Goal: Task Accomplishment & Management: Use online tool/utility

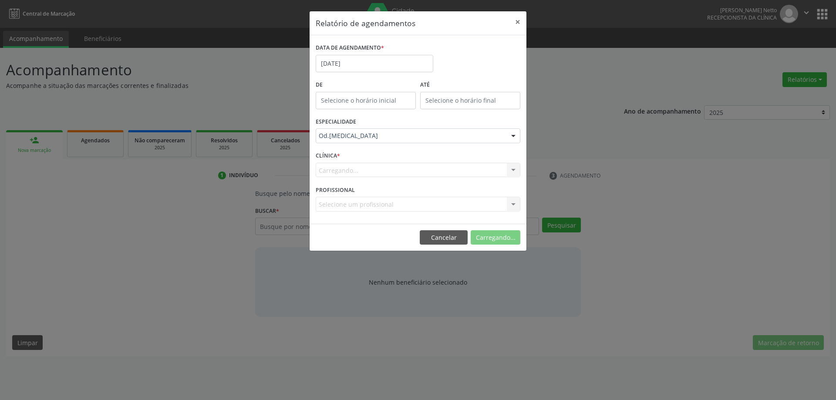
drag, startPoint x: 0, startPoint y: 0, endPoint x: 360, endPoint y: 138, distance: 385.0
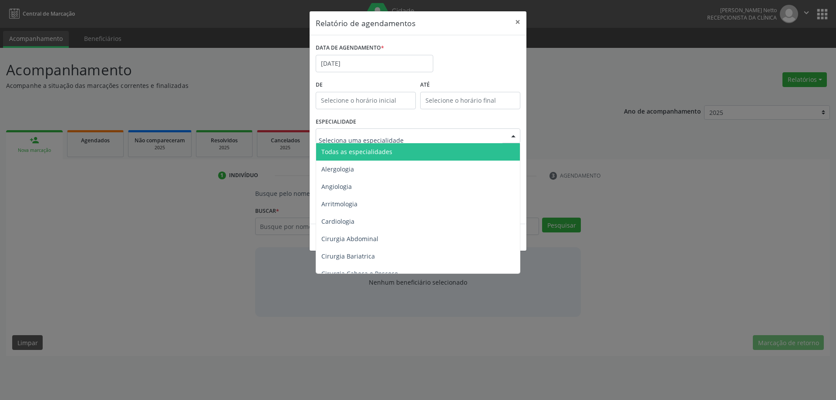
click at [359, 152] on span "Todas as especialidades" at bounding box center [356, 152] width 71 height 8
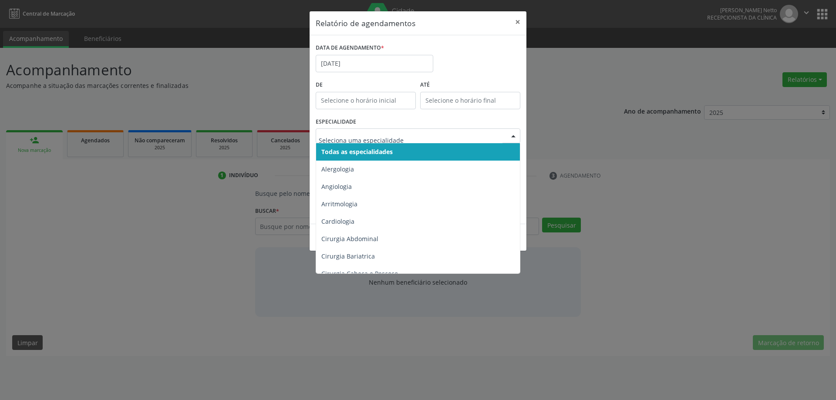
click at [377, 139] on input "text" at bounding box center [411, 139] width 184 height 17
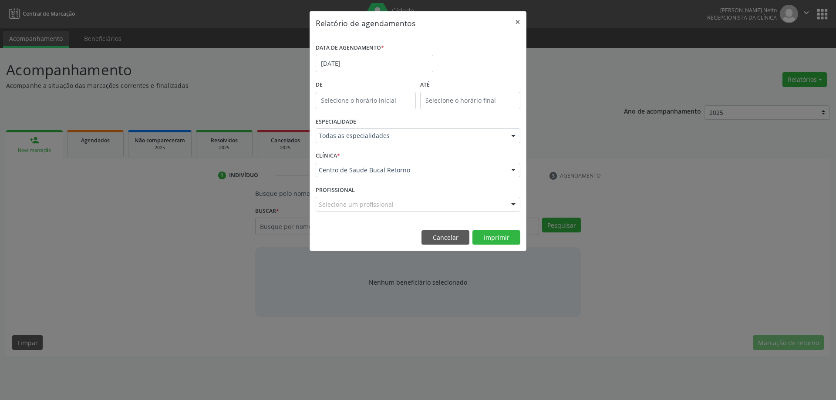
click at [521, 125] on div "ESPECIALIDADE Todas as especialidades Todas as especialidades Alergologia Angio…" at bounding box center [417, 132] width 209 height 34
click at [489, 240] on button "Imprimir" at bounding box center [496, 237] width 48 height 15
click at [516, 21] on button "×" at bounding box center [517, 21] width 17 height 21
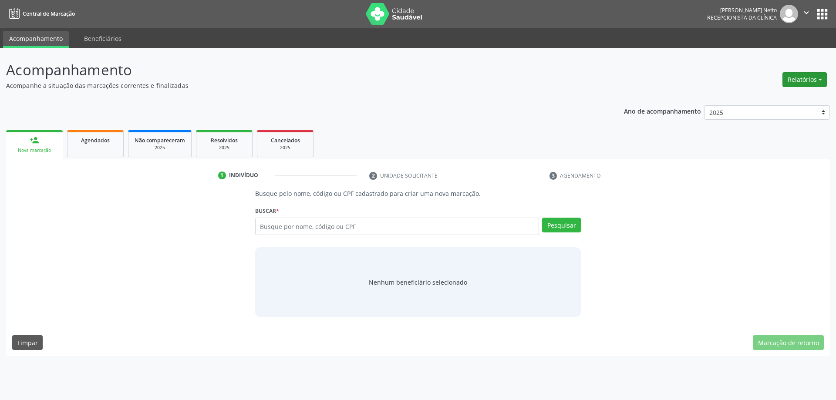
click at [807, 72] on button "Relatórios" at bounding box center [804, 79] width 44 height 15
click at [785, 94] on link "Agendamentos" at bounding box center [781, 98] width 94 height 12
select select "7"
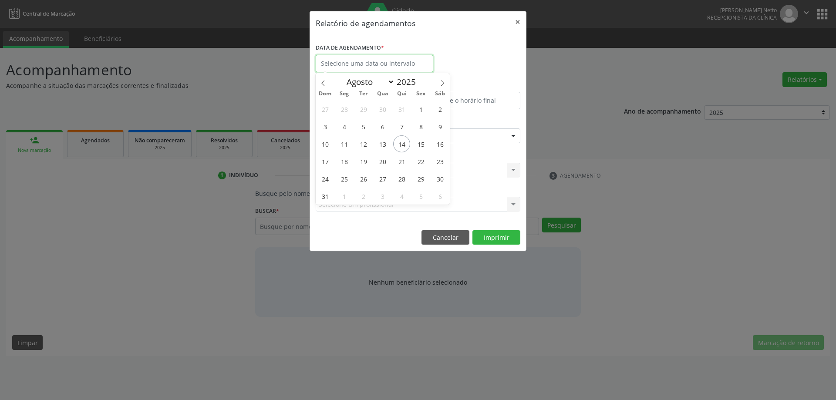
click at [381, 60] on input "text" at bounding box center [375, 63] width 118 height 17
click at [419, 179] on span "29" at bounding box center [420, 178] width 17 height 17
type input "[DATE]"
click at [419, 179] on span "29" at bounding box center [420, 178] width 17 height 17
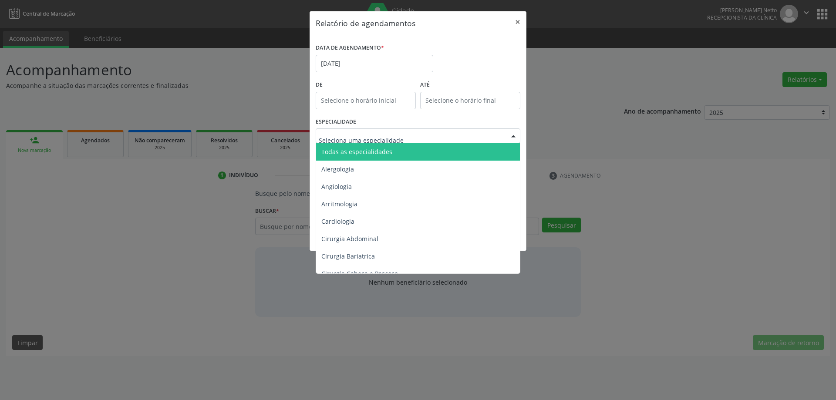
click at [431, 132] on div at bounding box center [418, 135] width 205 height 15
type input "odon"
click at [425, 156] on span "Todas as especialidades" at bounding box center [418, 151] width 205 height 17
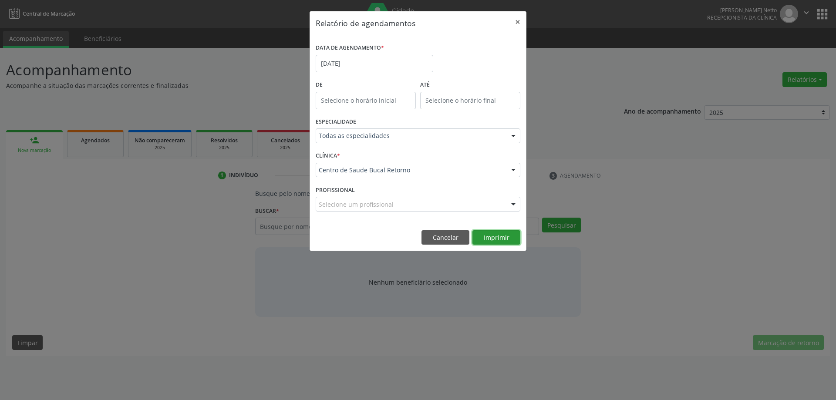
click at [495, 236] on button "Imprimir" at bounding box center [496, 237] width 48 height 15
click at [520, 19] on button "×" at bounding box center [517, 21] width 17 height 21
